Goal: Transaction & Acquisition: Download file/media

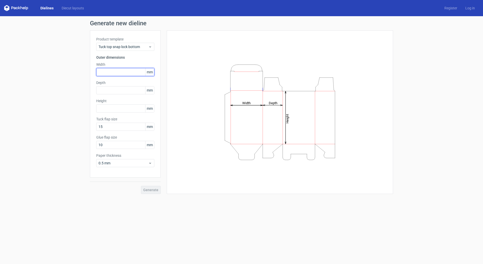
click at [136, 74] on input "text" at bounding box center [125, 72] width 58 height 8
type input "55"
type input "95"
type input "55"
type input "35"
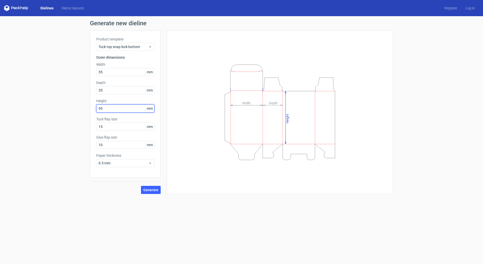
type input "95"
drag, startPoint x: 107, startPoint y: 72, endPoint x: 86, endPoint y: 72, distance: 20.5
click at [86, 72] on div "Generate new dieline Product template Tuck top snap lock bottom Outer dimension…" at bounding box center [241, 107] width 483 height 182
type input "95"
type input "55"
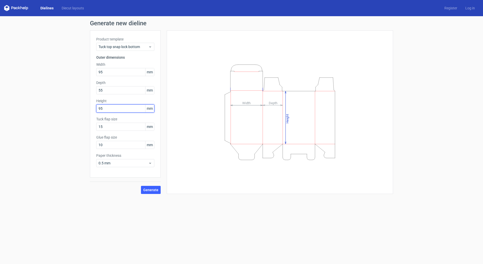
type input "95"
type input "55"
type input "35"
click at [154, 191] on span "Generate" at bounding box center [150, 190] width 15 height 4
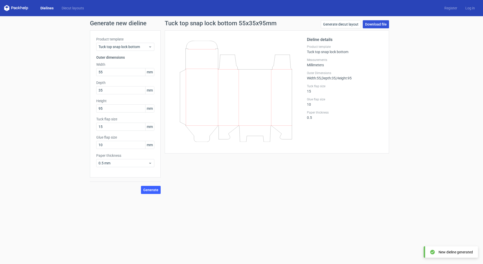
click at [382, 20] on link "Download file" at bounding box center [376, 24] width 26 height 8
drag, startPoint x: 106, startPoint y: 72, endPoint x: 94, endPoint y: 71, distance: 11.9
click at [94, 71] on div "Product template Tuck top snap lock bottom Outer dimensions Width 55 mm Depth 3…" at bounding box center [125, 103] width 71 height 147
type input "95"
type input "55"
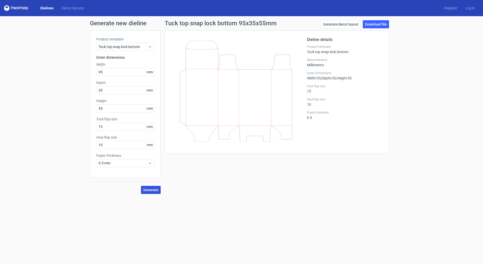
click at [156, 190] on span "Generate" at bounding box center [150, 190] width 15 height 4
click at [378, 22] on link "Download file" at bounding box center [376, 24] width 26 height 8
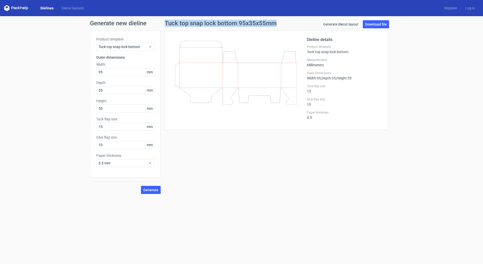
drag, startPoint x: 164, startPoint y: 23, endPoint x: 277, endPoint y: 27, distance: 112.5
click at [277, 27] on div "Tuck top snap lock bottom 95x35x55mm Generate diecut layout Download file Dieli…" at bounding box center [277, 107] width 232 height 174
copy h1 "Tuck top snap lock bottom 95x35x55mm"
